Goal: Transaction & Acquisition: Purchase product/service

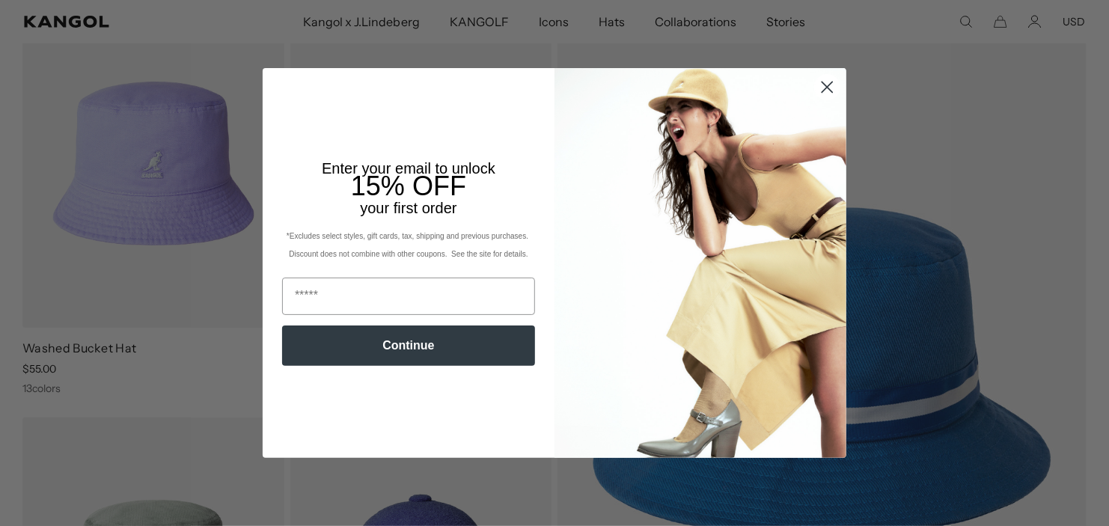
scroll to position [177, 0]
click at [825, 82] on circle "Close dialog" at bounding box center [827, 87] width 25 height 25
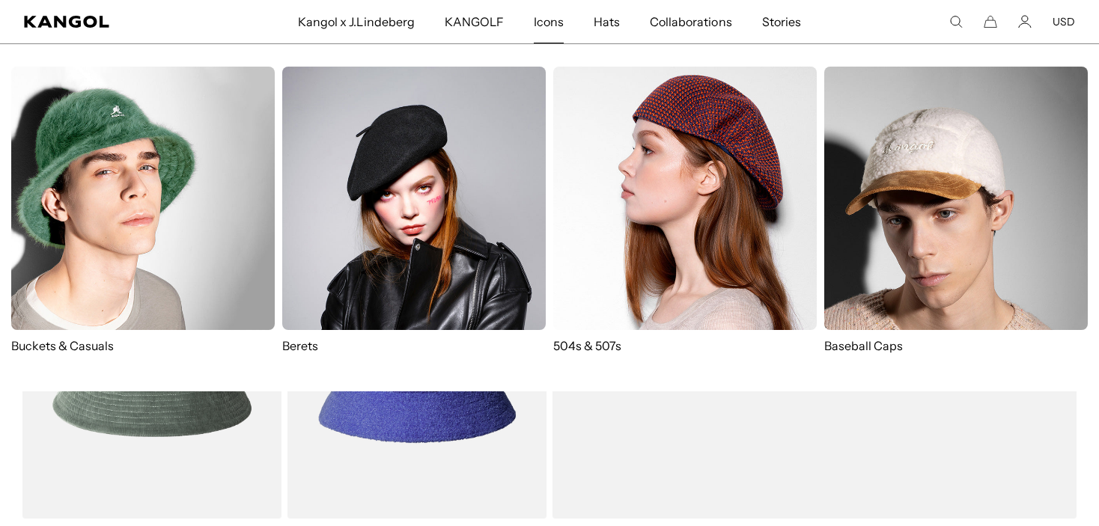
scroll to position [398, 0]
drag, startPoint x: 538, startPoint y: 15, endPoint x: 614, endPoint y: 152, distance: 156.4
click at [614, 152] on img at bounding box center [684, 198] width 263 height 263
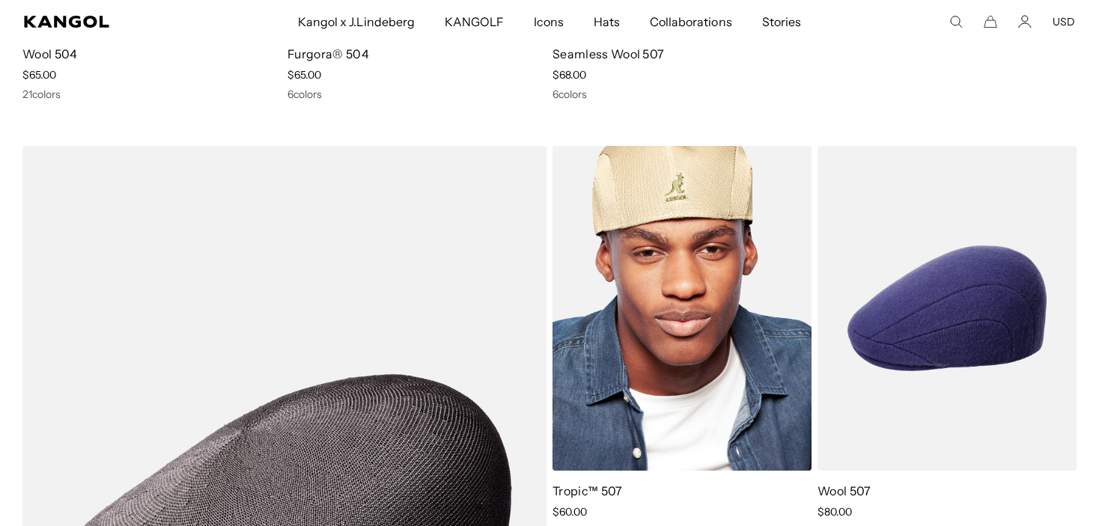
scroll to position [885, 0]
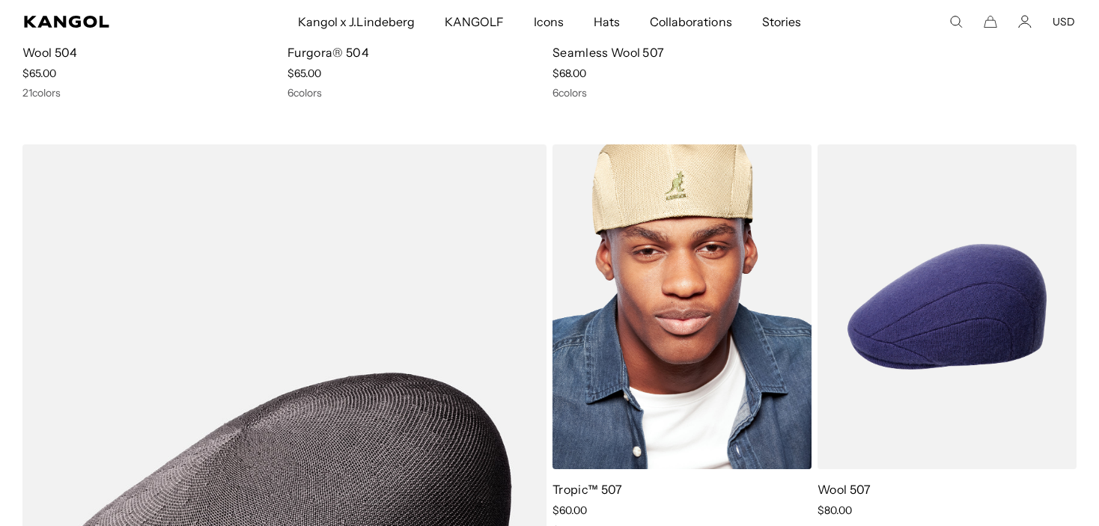
click at [675, 242] on img at bounding box center [681, 306] width 259 height 325
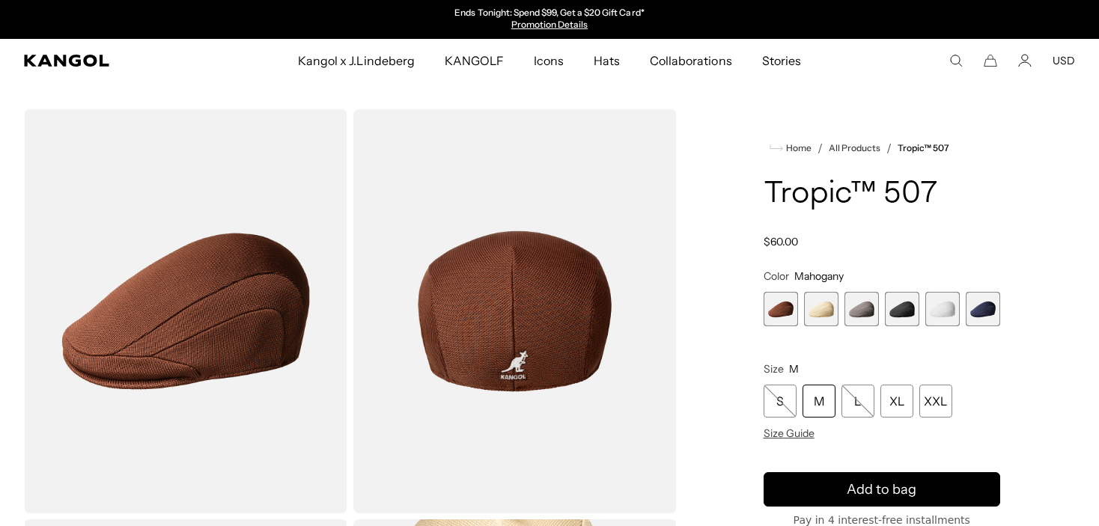
click at [822, 314] on span "2 of 6" at bounding box center [821, 309] width 34 height 34
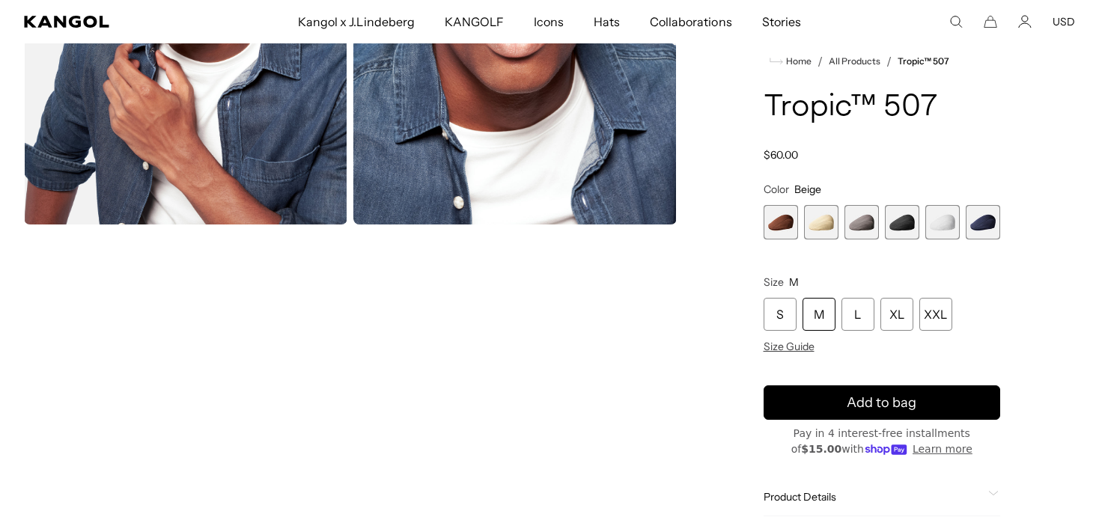
scroll to position [0, 308]
